Goal: Navigation & Orientation: Go to known website

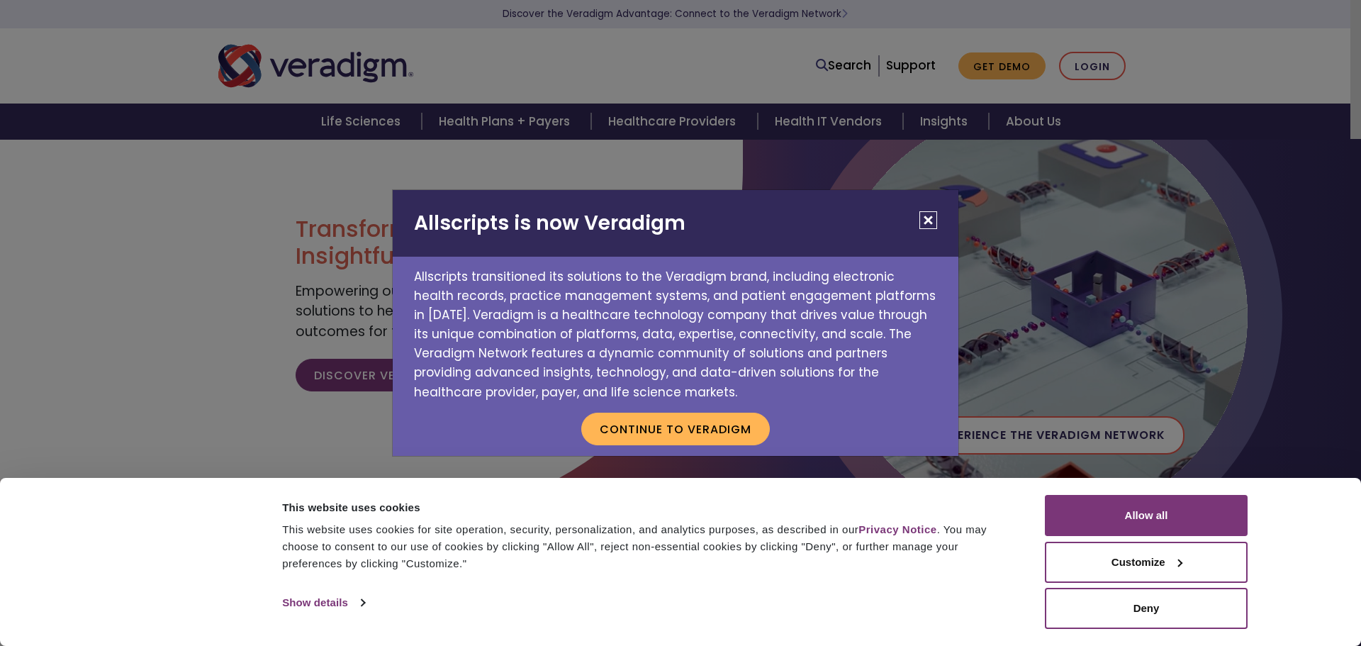
click at [1094, 62] on div "Allscripts is now Veradigm Allscripts transitioned its solutions to the Veradig…" at bounding box center [680, 323] width 1361 height 646
click at [692, 427] on button "Continue to Veradigm" at bounding box center [675, 428] width 189 height 33
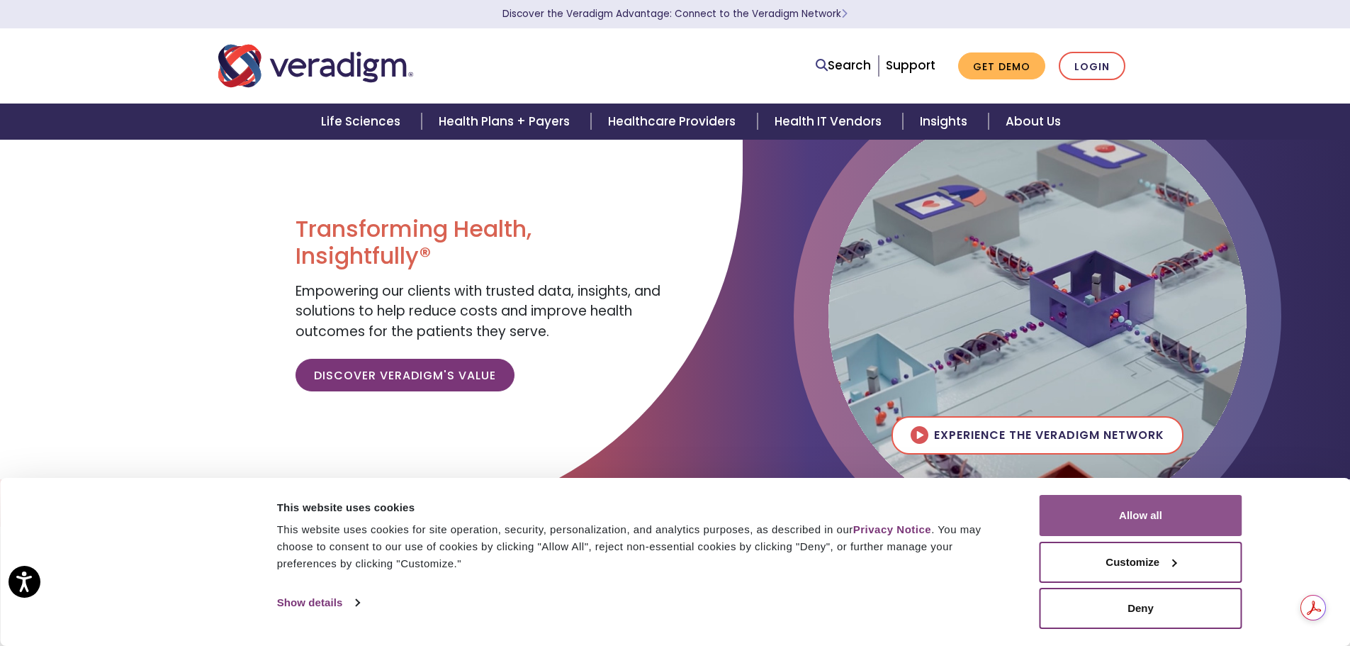
click at [1198, 512] on button "Allow all" at bounding box center [1141, 515] width 203 height 41
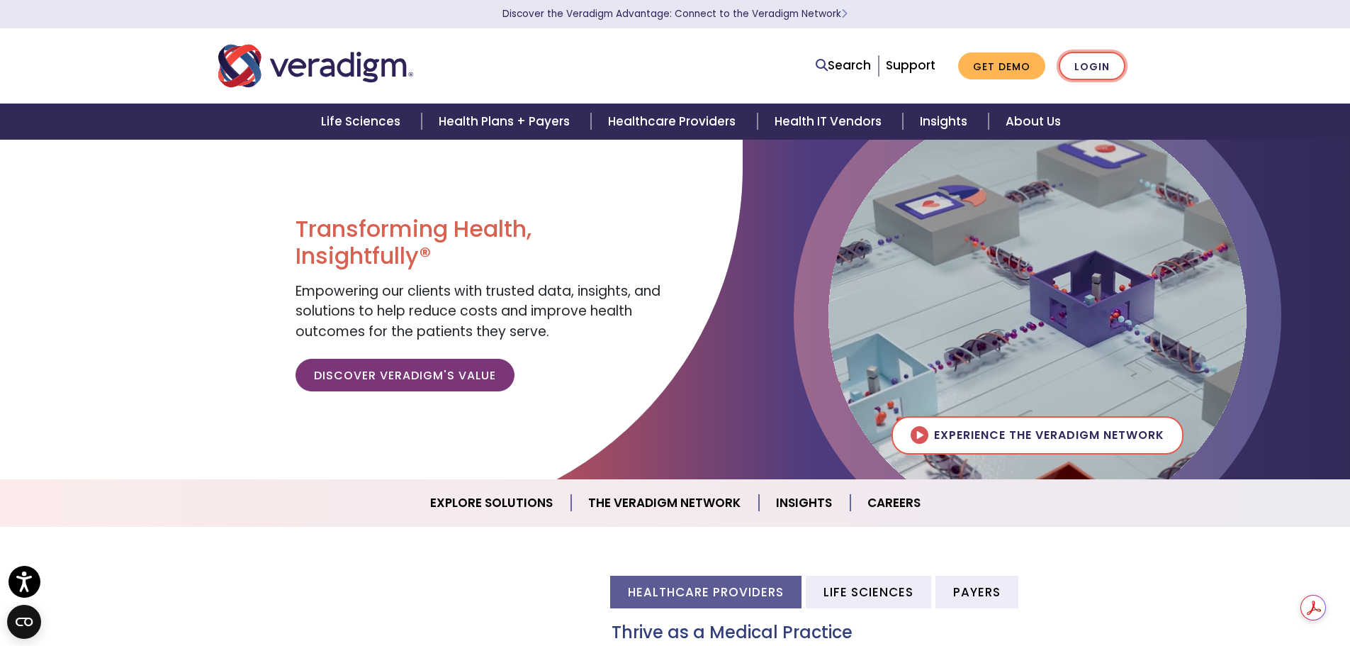
click at [1102, 58] on link "Login" at bounding box center [1092, 66] width 67 height 29
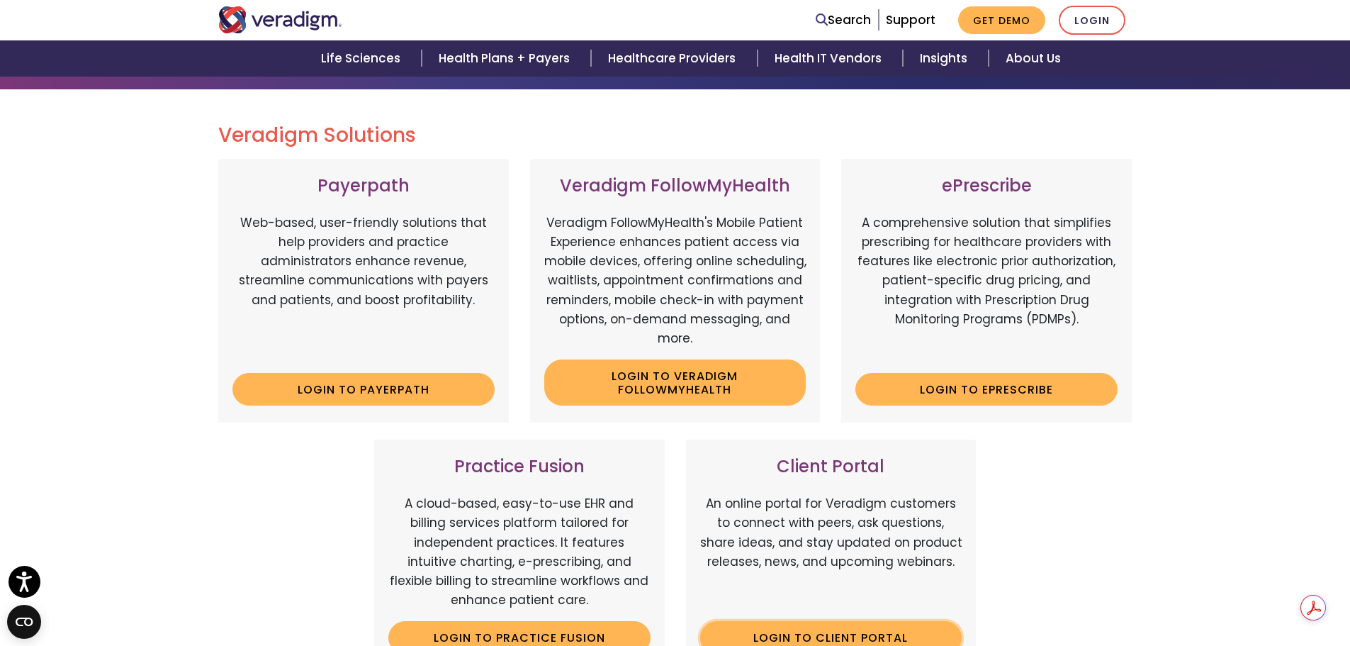
scroll to position [283, 0]
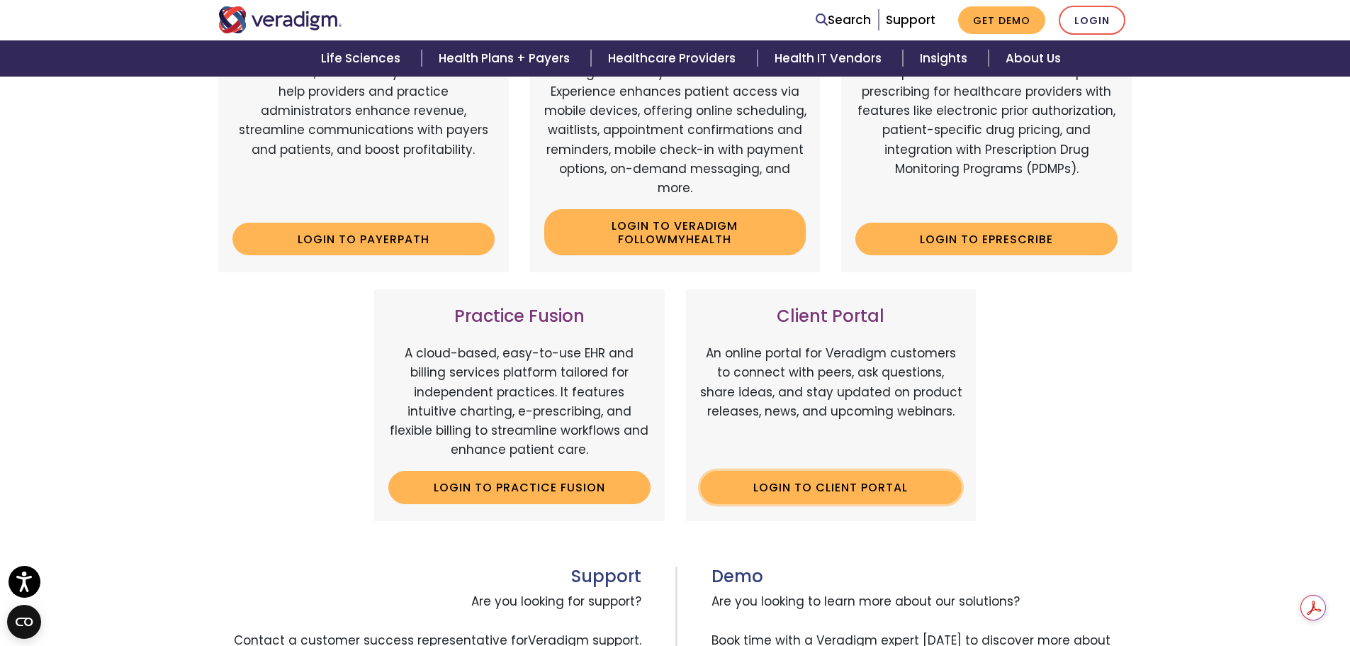
click at [865, 494] on link "Login to Client Portal" at bounding box center [831, 487] width 262 height 33
